Goal: Complete application form

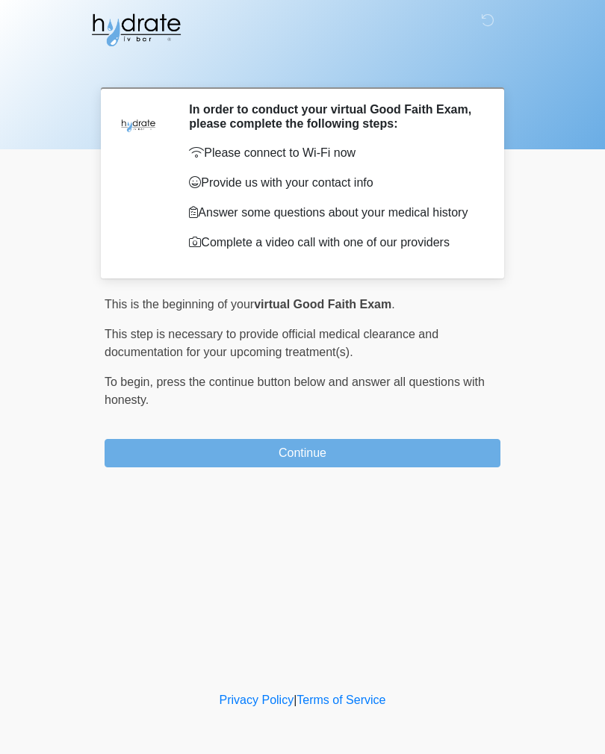
click at [151, 456] on button "Continue" at bounding box center [303, 453] width 396 height 28
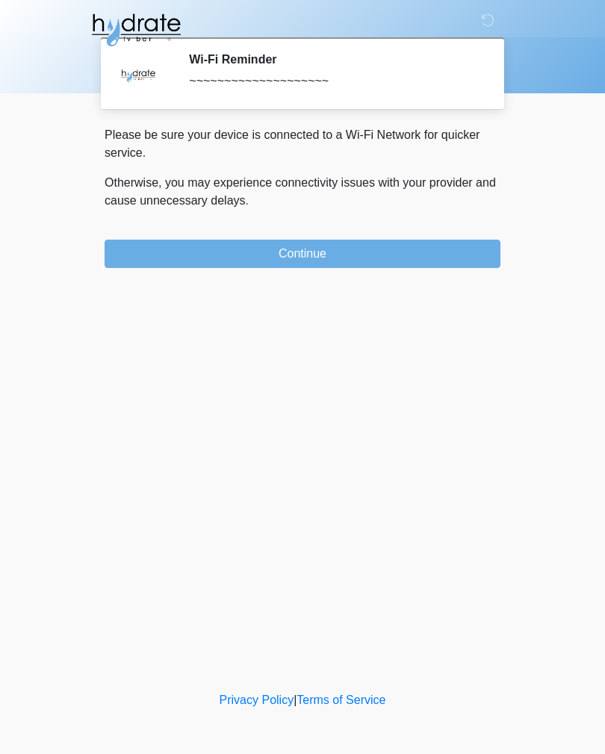
click at [146, 252] on button "Continue" at bounding box center [303, 254] width 396 height 28
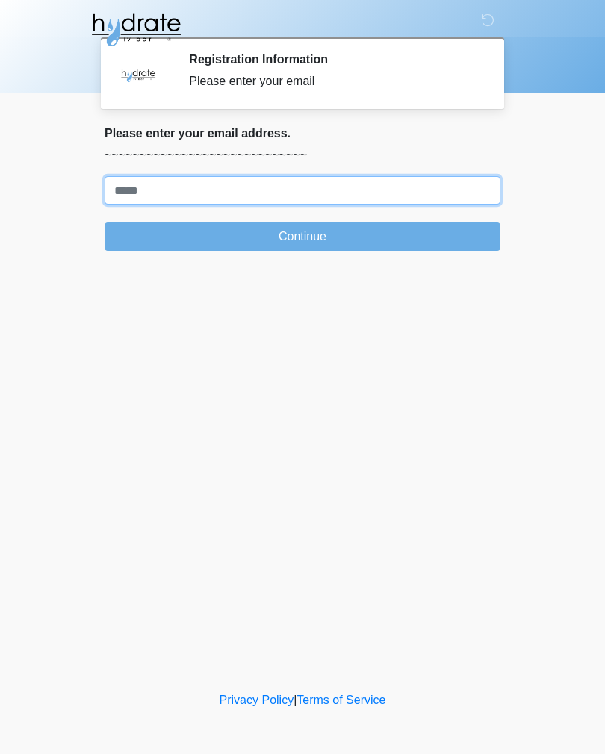
click at [130, 184] on input "Where should we email your treatment plan?" at bounding box center [303, 190] width 396 height 28
type input "**********"
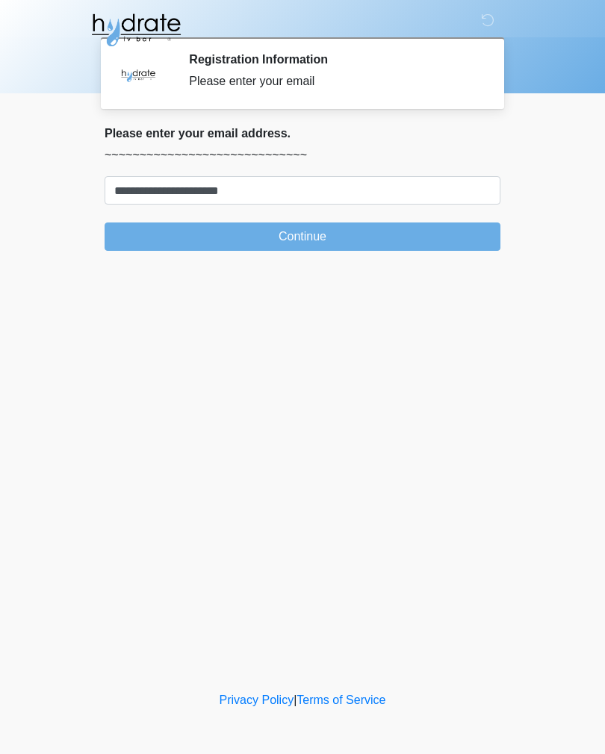
click at [123, 227] on button "Continue" at bounding box center [303, 237] width 396 height 28
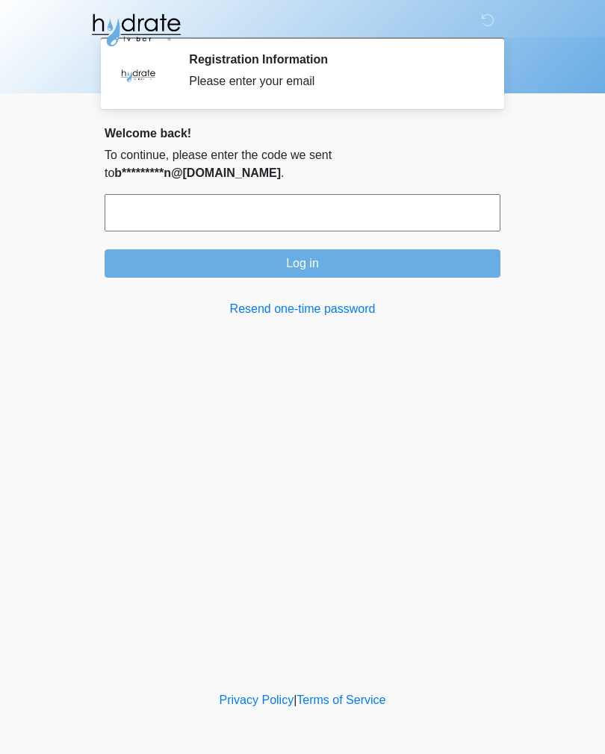
click at [119, 216] on input "text" at bounding box center [303, 212] width 396 height 37
type input "******"
click at [178, 254] on button "Log in" at bounding box center [303, 263] width 396 height 28
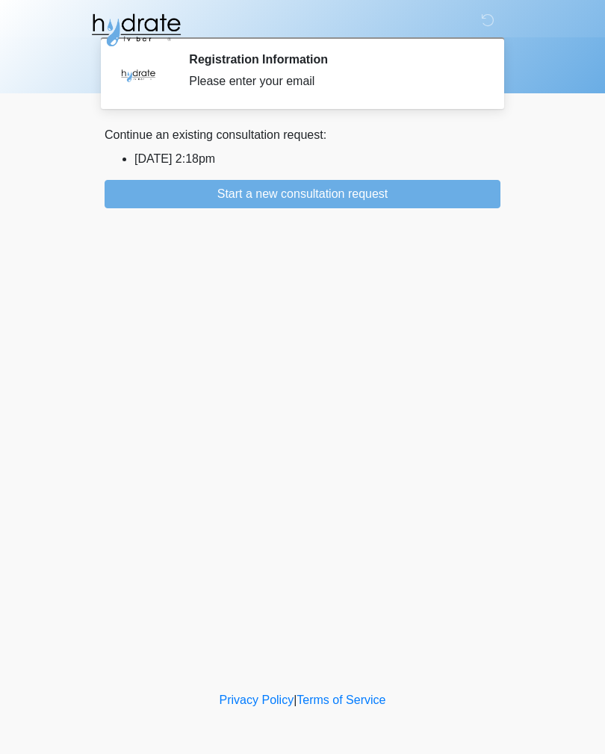
click at [121, 193] on button "Start a new consultation request" at bounding box center [303, 194] width 396 height 28
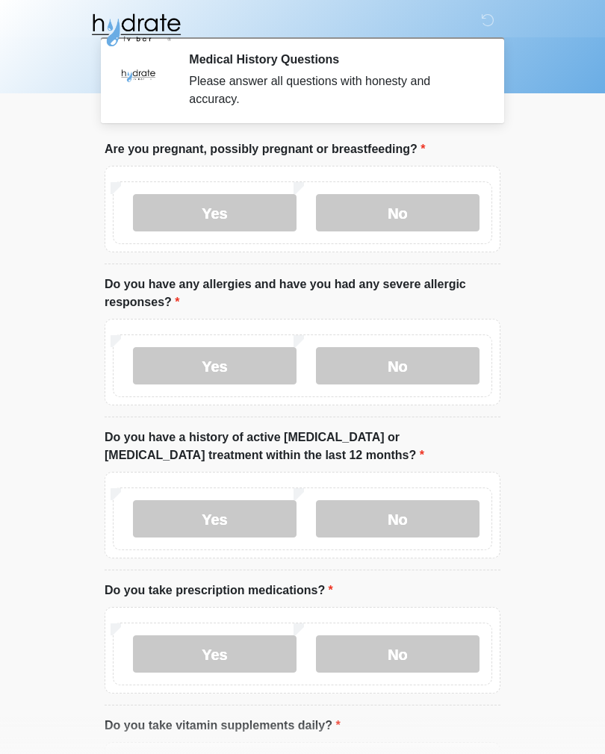
click at [384, 212] on label "No" at bounding box center [398, 212] width 164 height 37
click at [362, 352] on label "No" at bounding box center [398, 365] width 164 height 37
click at [388, 491] on div "Yes No" at bounding box center [302, 519] width 379 height 63
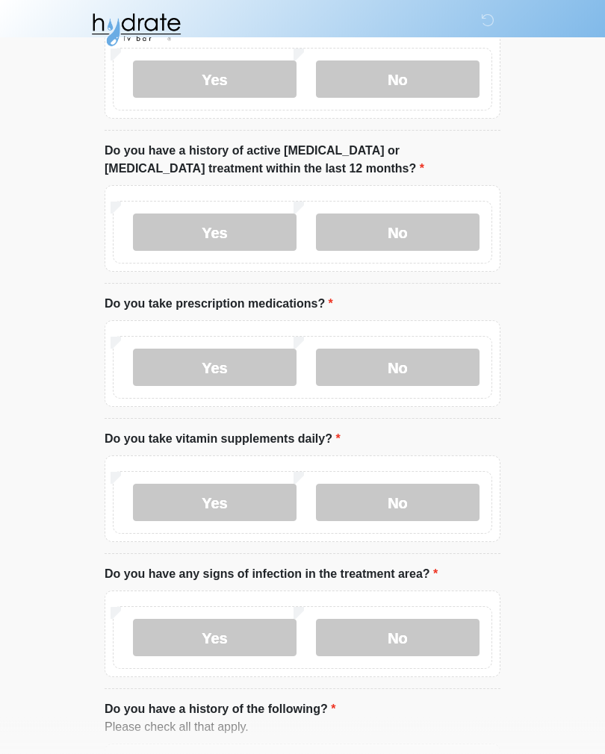
scroll to position [287, 0]
click at [381, 234] on label "No" at bounding box center [398, 232] width 164 height 37
click at [160, 364] on label "Yes" at bounding box center [215, 367] width 164 height 37
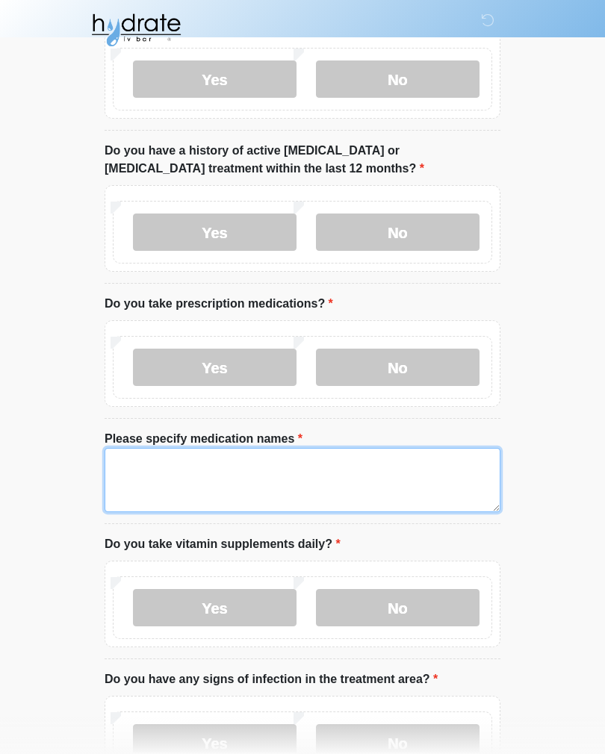
click at [113, 453] on textarea "Please specify medication names" at bounding box center [303, 480] width 396 height 64
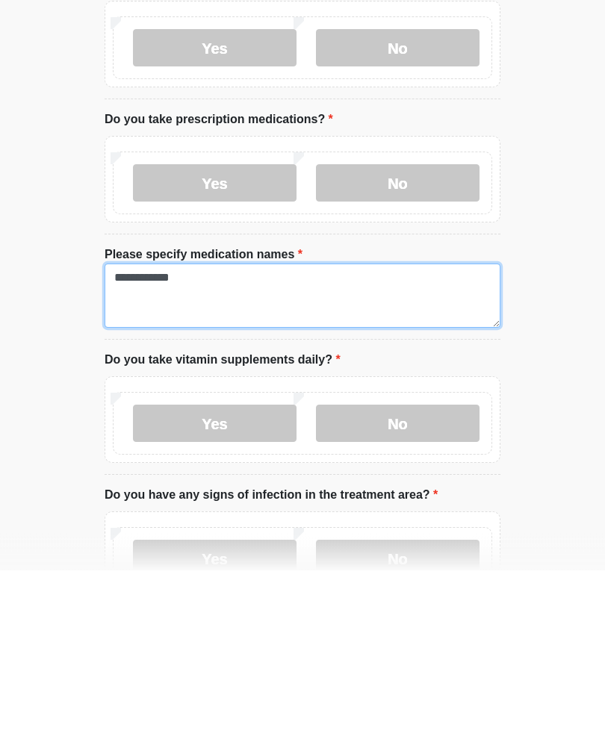
type textarea "**********"
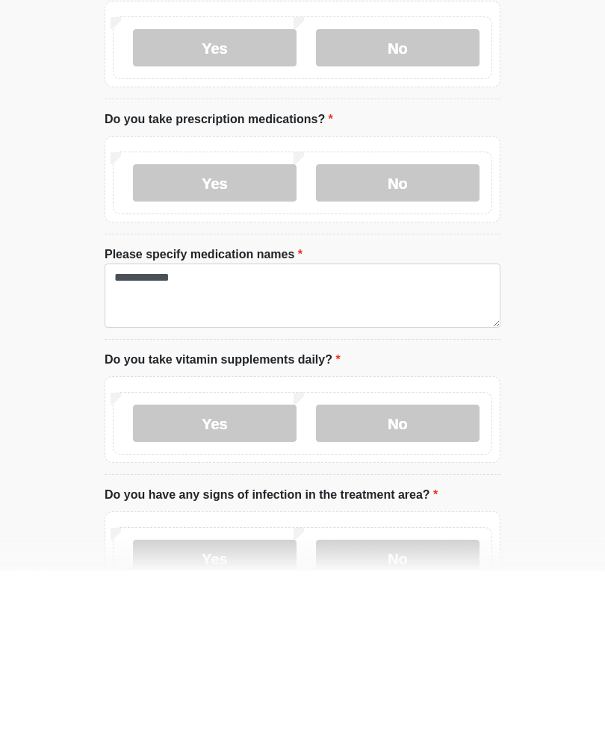
click at [375, 589] on label "No" at bounding box center [398, 607] width 164 height 37
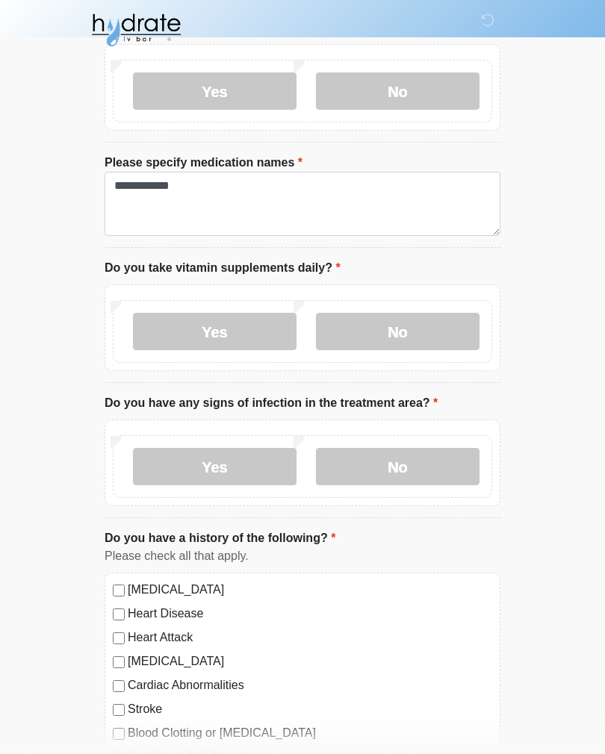
scroll to position [568, 0]
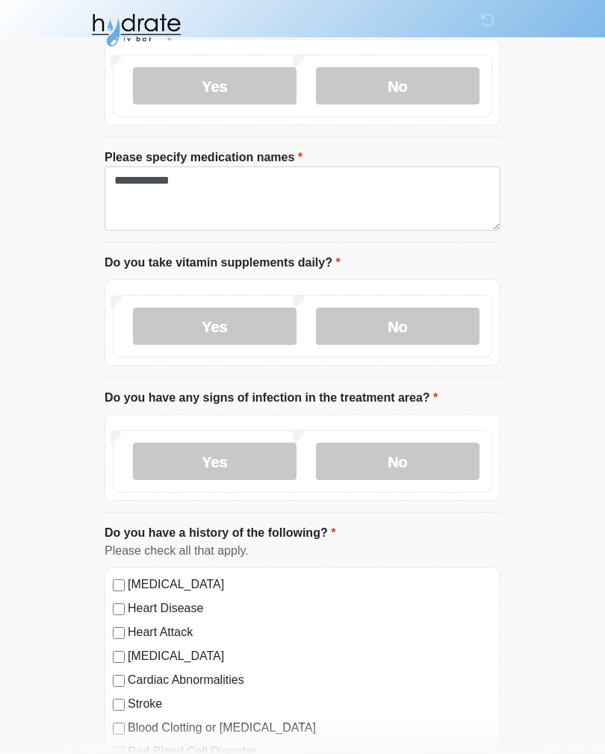
click at [362, 460] on label "No" at bounding box center [398, 461] width 164 height 37
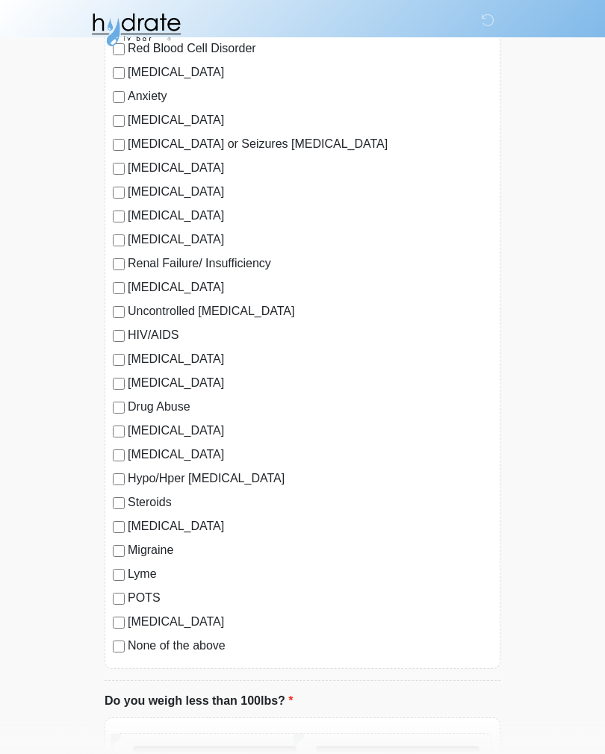
scroll to position [1273, 0]
click at [107, 663] on div "High Blood Pressure Heart Disease Heart Attack Congestive Heart Failure Cardiac…" at bounding box center [303, 265] width 396 height 805
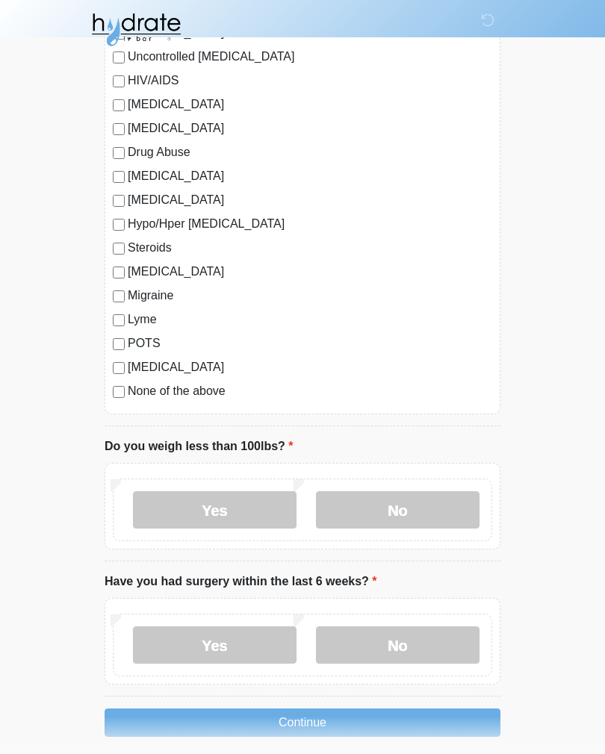
scroll to position [1563, 0]
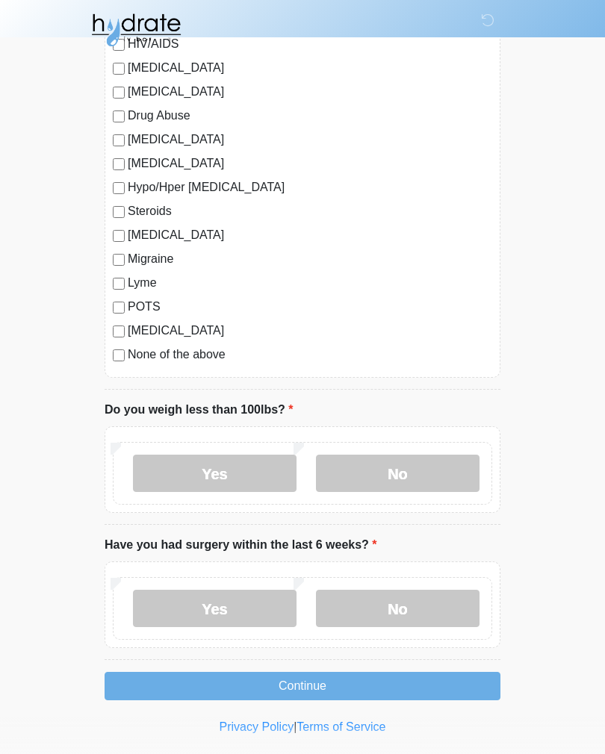
click at [453, 475] on label "No" at bounding box center [398, 473] width 164 height 37
click at [425, 614] on label "No" at bounding box center [398, 608] width 164 height 37
click at [424, 613] on label "No" at bounding box center [398, 608] width 164 height 37
click at [174, 675] on button "Continue" at bounding box center [303, 686] width 396 height 28
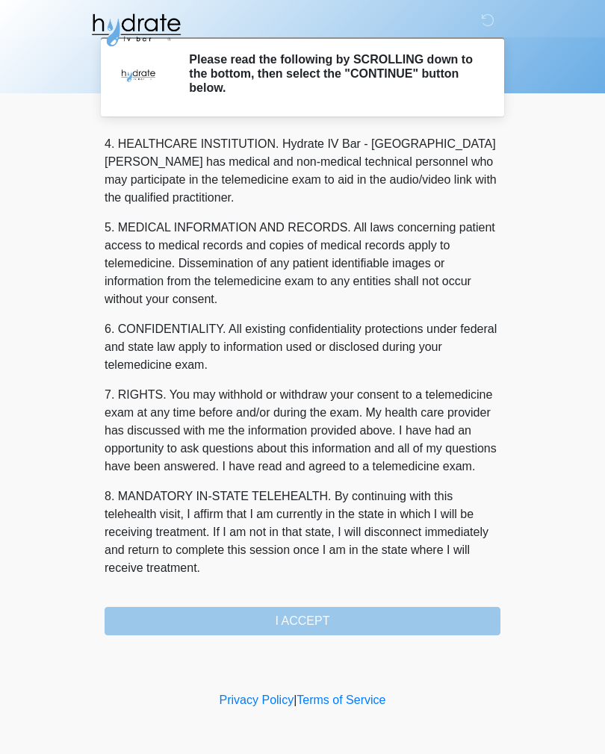
scroll to position [429, 0]
click at [214, 620] on button "I ACCEPT" at bounding box center [303, 621] width 396 height 28
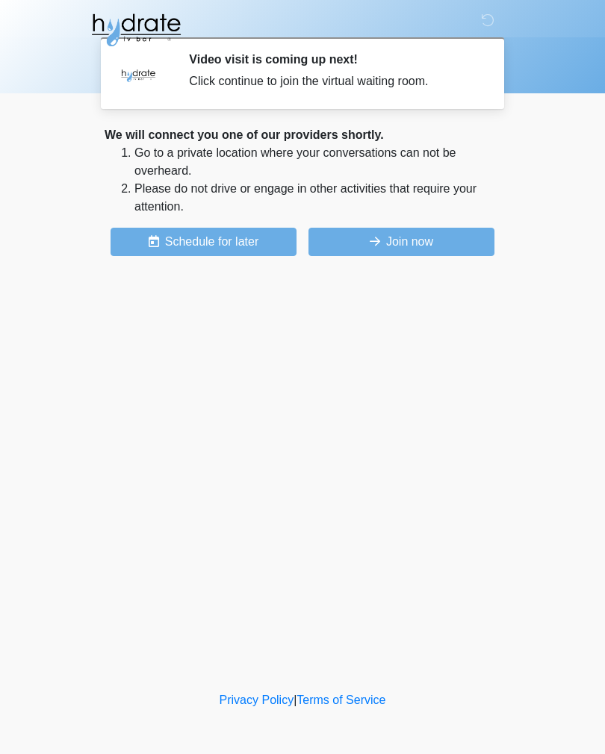
click at [376, 241] on icon at bounding box center [375, 241] width 10 height 12
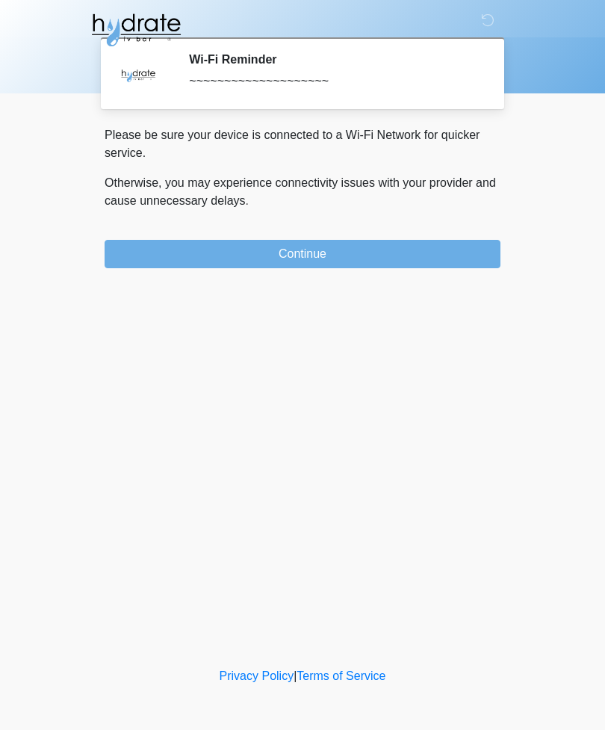
click at [429, 244] on button "Continue" at bounding box center [303, 254] width 396 height 28
